Goal: Check status: Check status

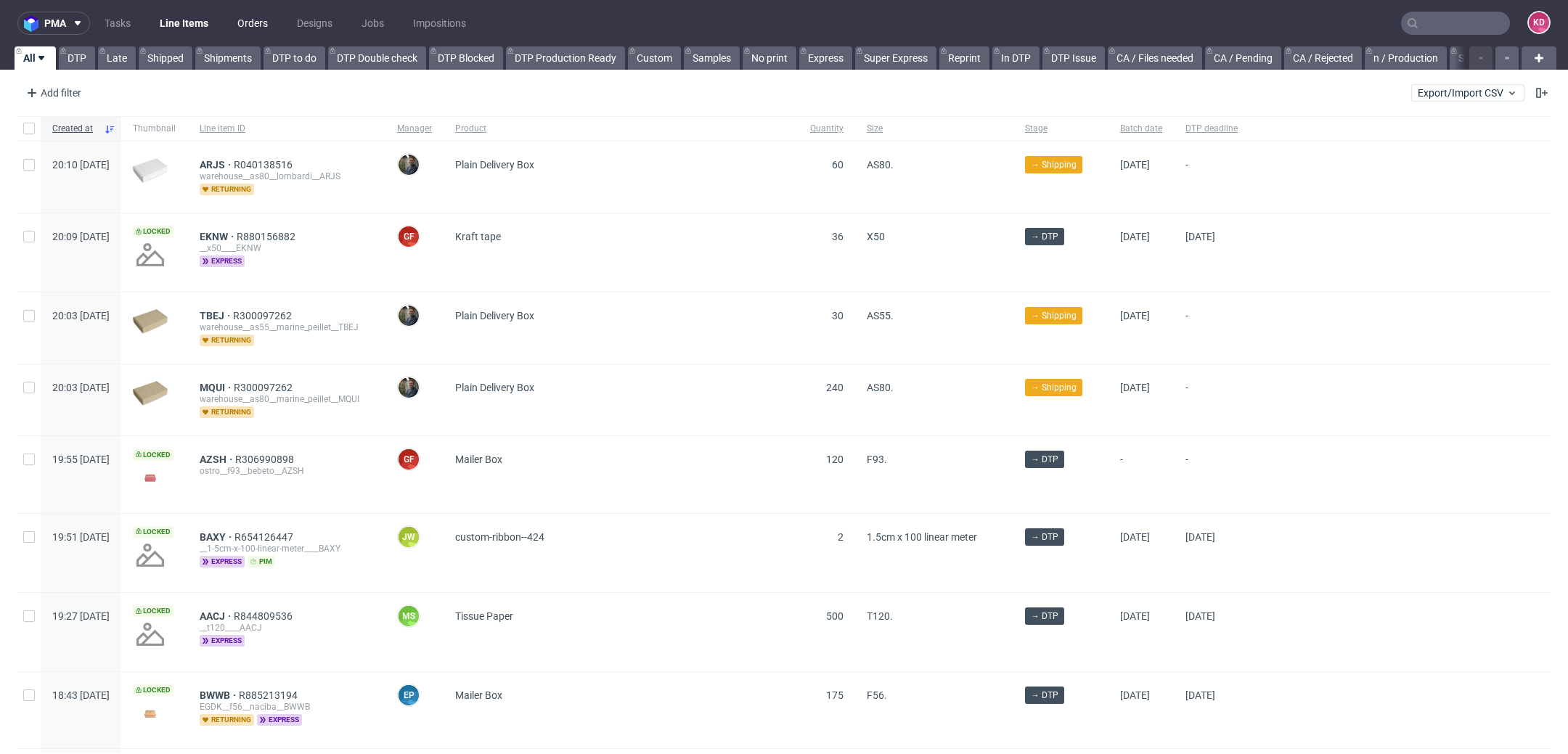
click at [256, 23] on link "Orders" at bounding box center [252, 23] width 48 height 23
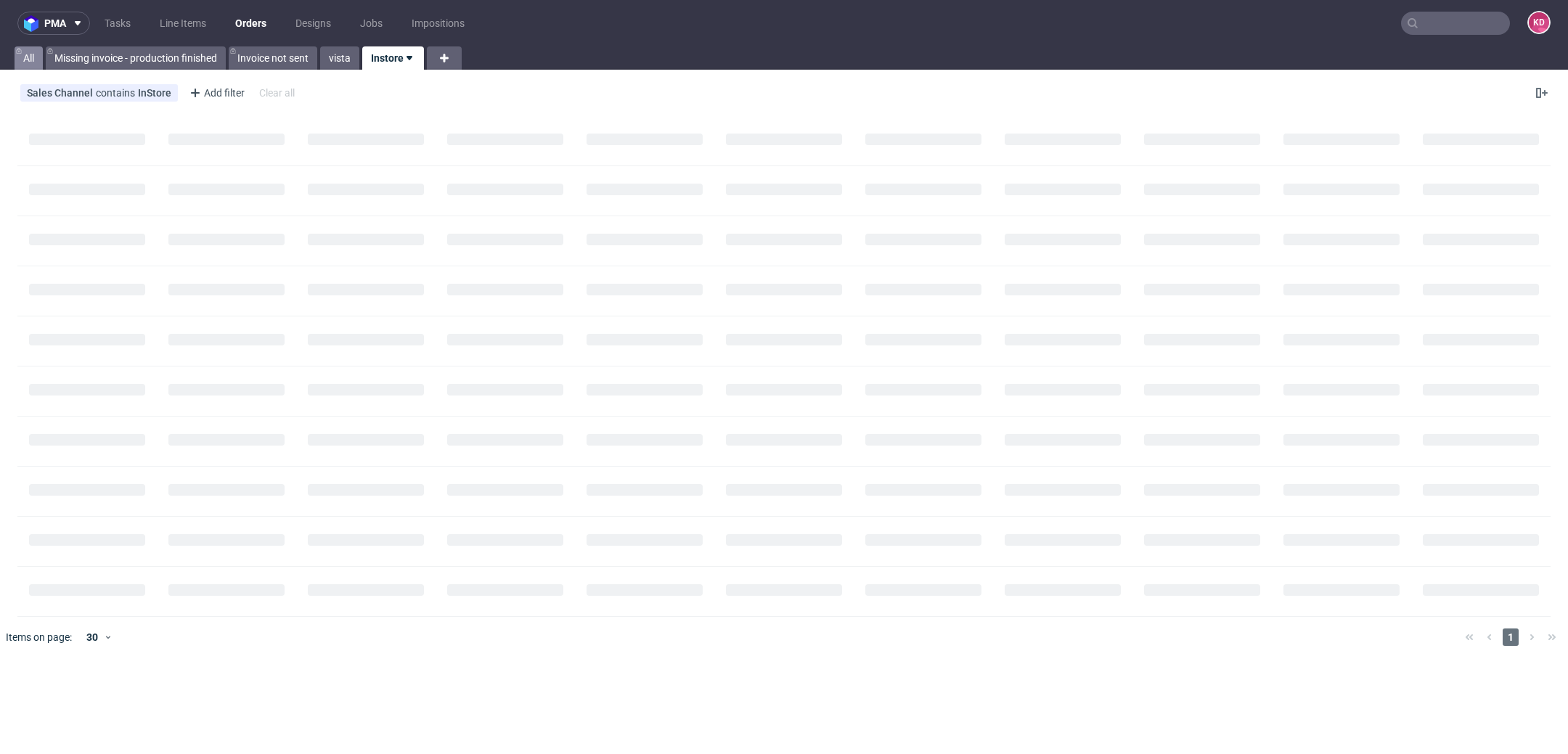
click at [31, 56] on link "All" at bounding box center [28, 59] width 28 height 23
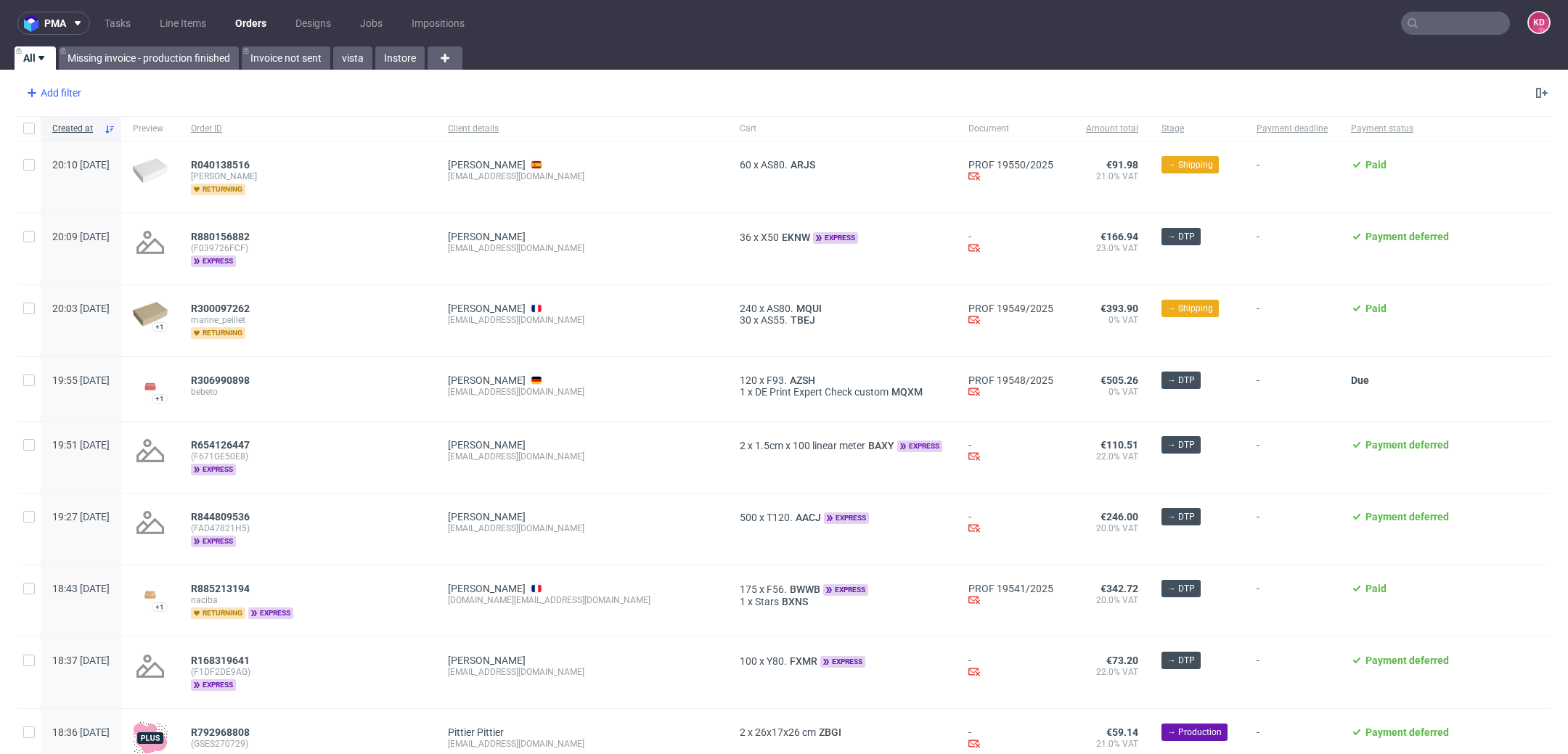
click at [47, 99] on div "Add filter" at bounding box center [52, 93] width 64 height 23
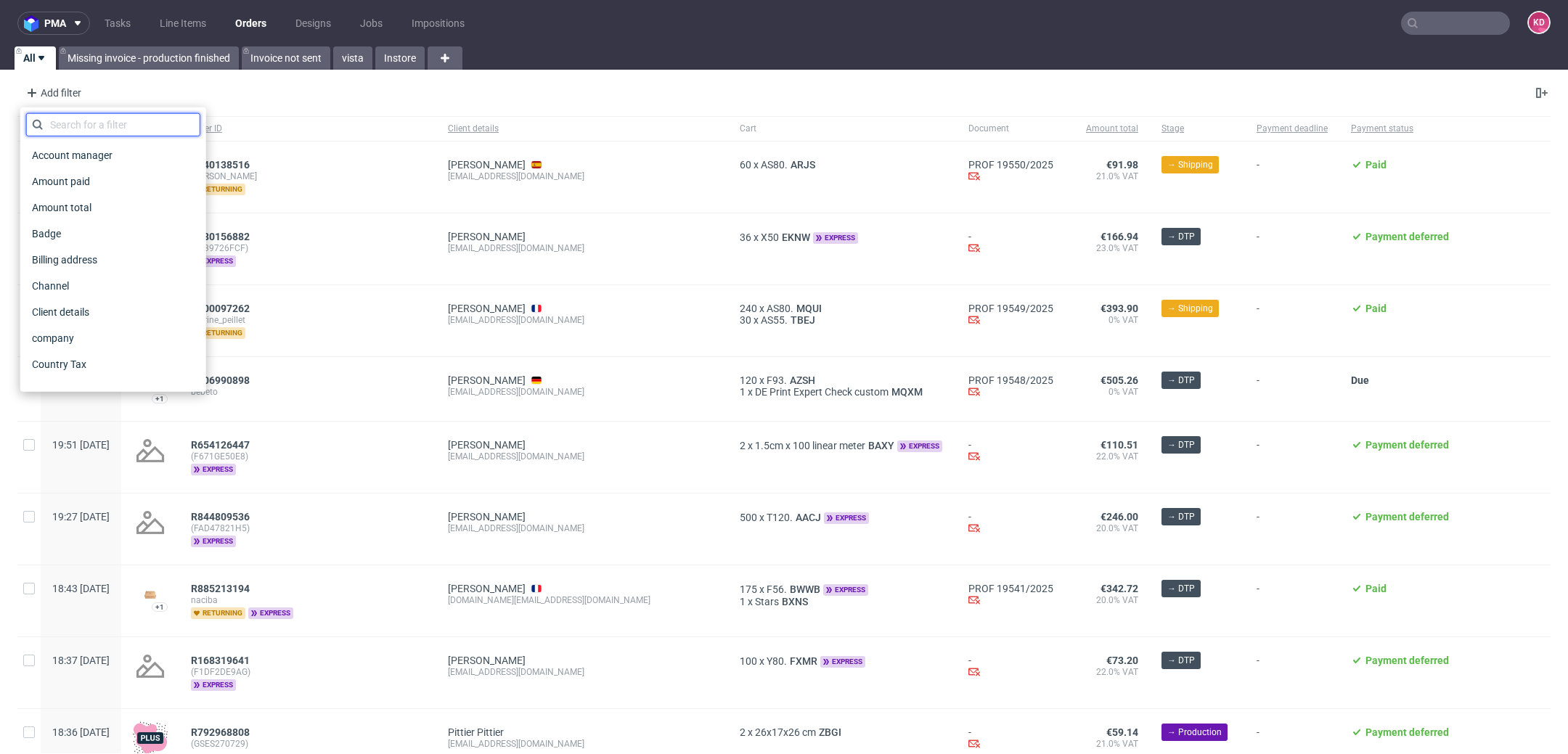
click at [104, 126] on input "text" at bounding box center [113, 125] width 174 height 23
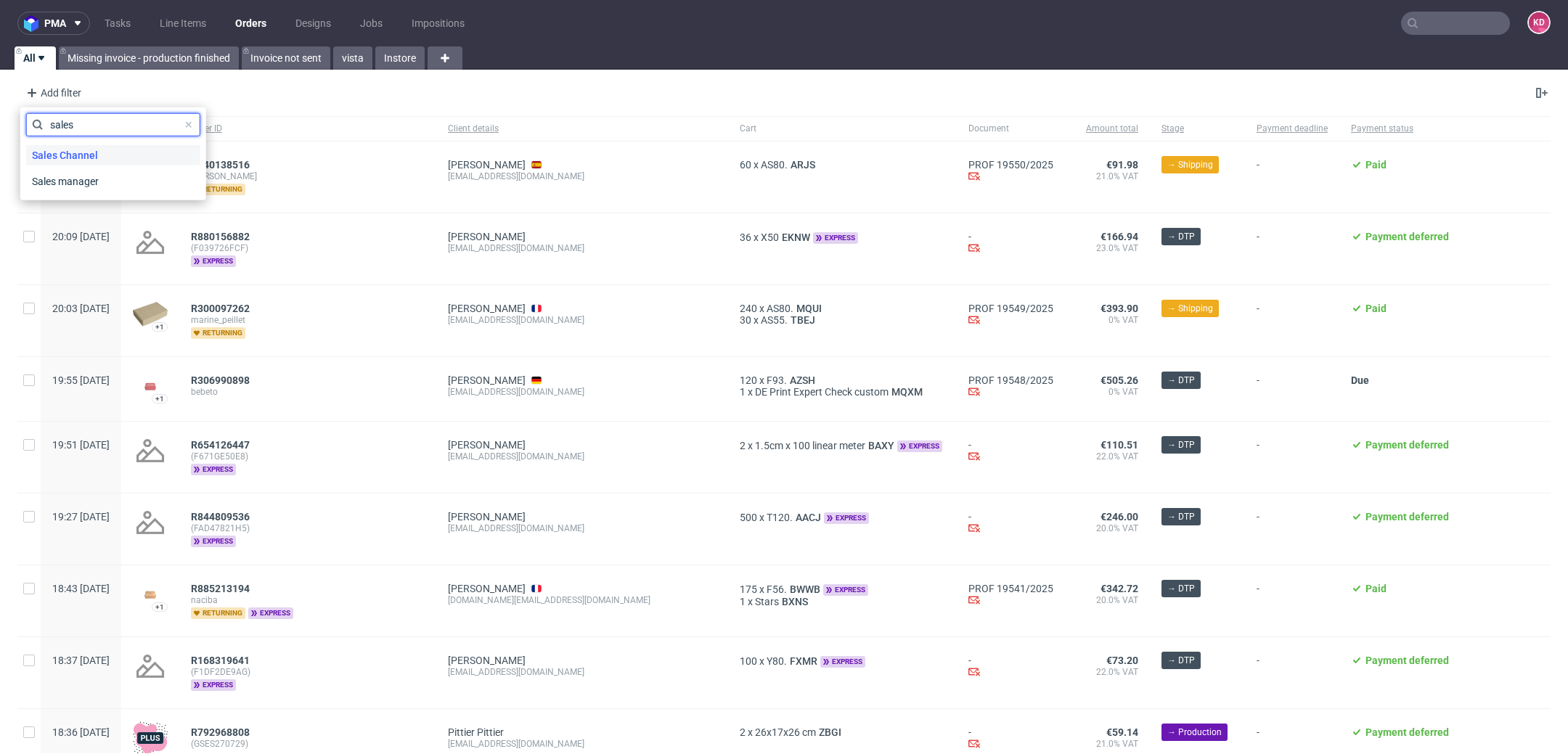
type input "sales"
click at [121, 160] on div "Sales Channel" at bounding box center [113, 155] width 174 height 21
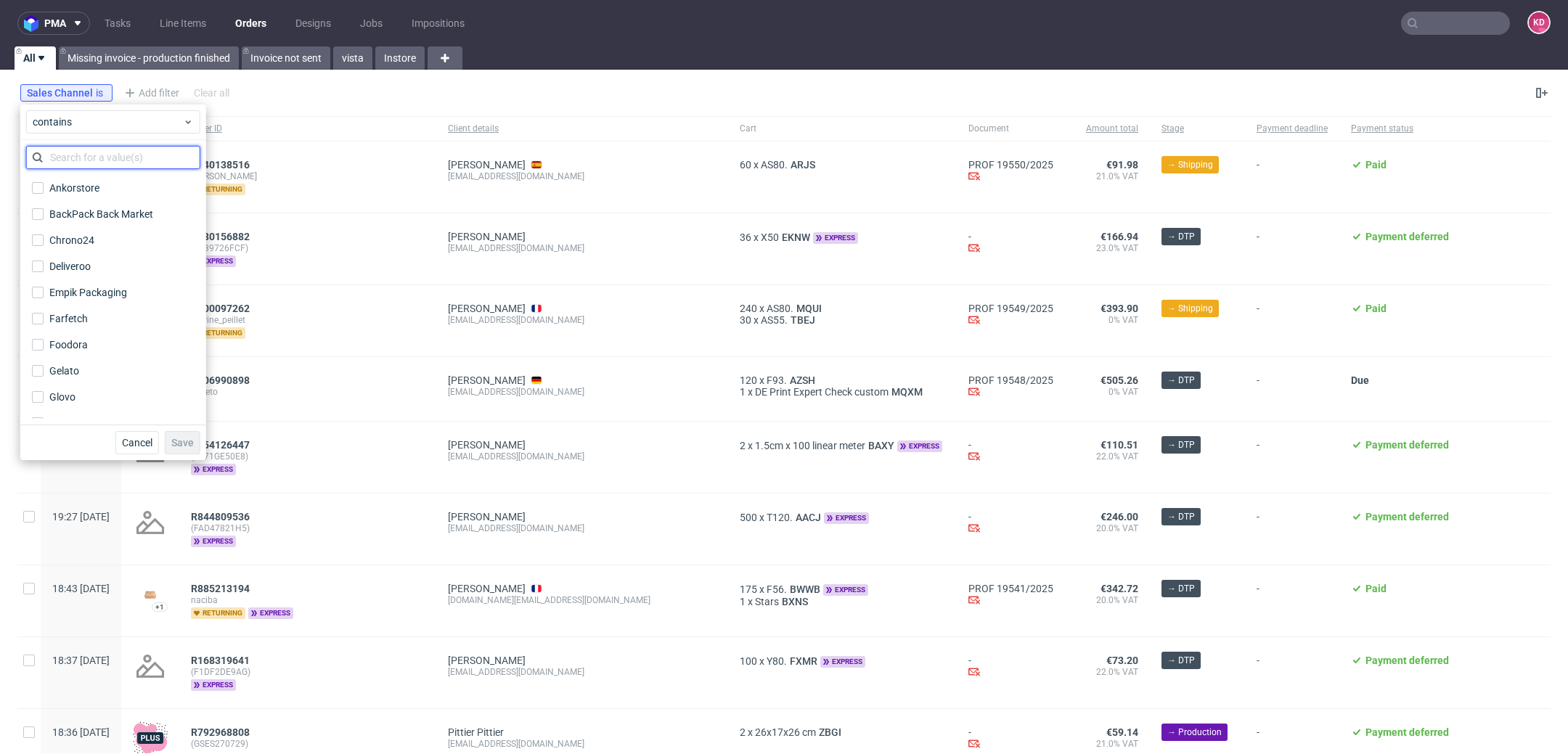
click at [121, 160] on input "text" at bounding box center [113, 157] width 174 height 23
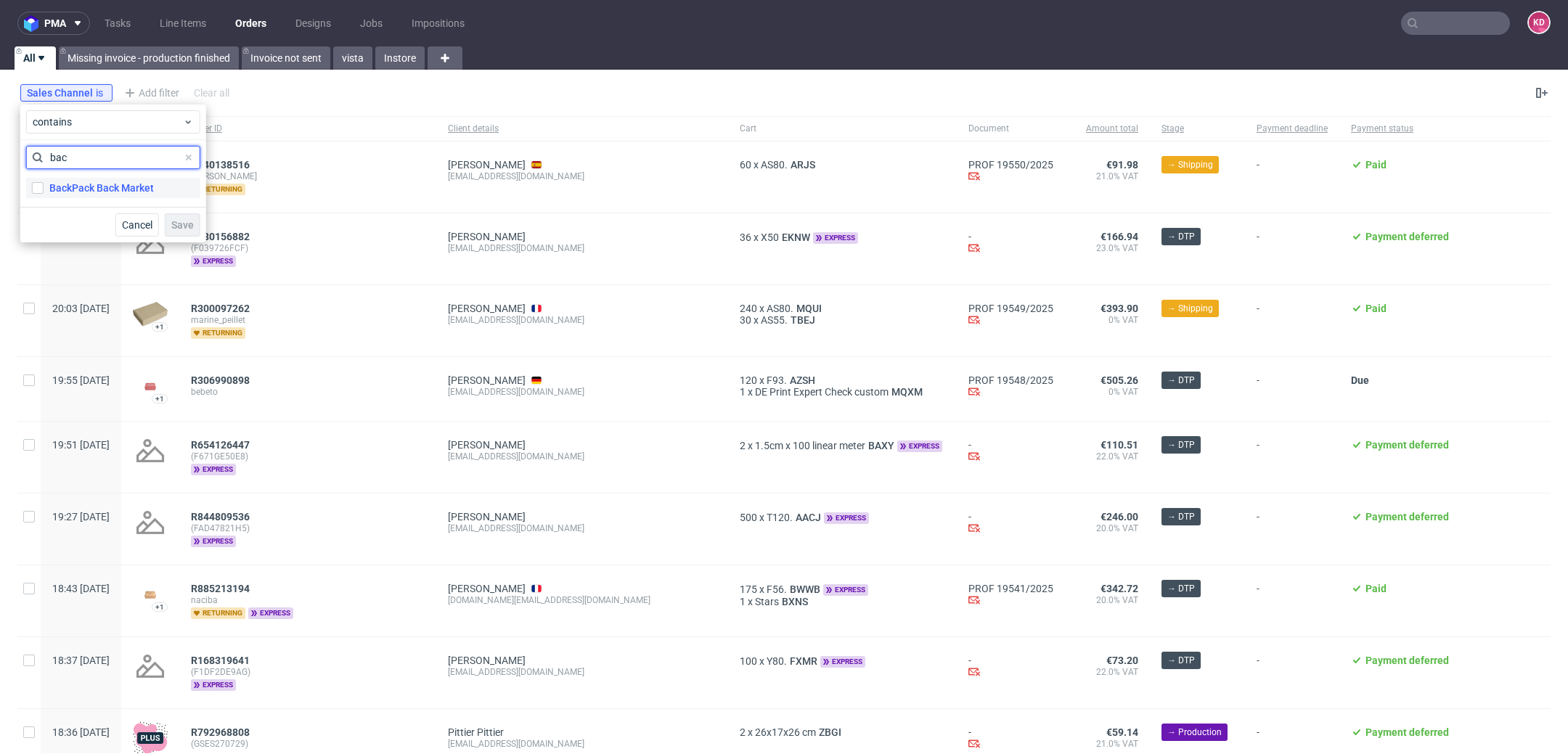
type input "bac"
click at [130, 193] on div "BackPack Back Market" at bounding box center [102, 188] width 105 height 15
click at [44, 193] on input "BackPack Back Market" at bounding box center [38, 188] width 12 height 12
checkbox input "true"
click at [186, 221] on span "Save" at bounding box center [182, 225] width 22 height 10
